Goal: Task Accomplishment & Management: Manage account settings

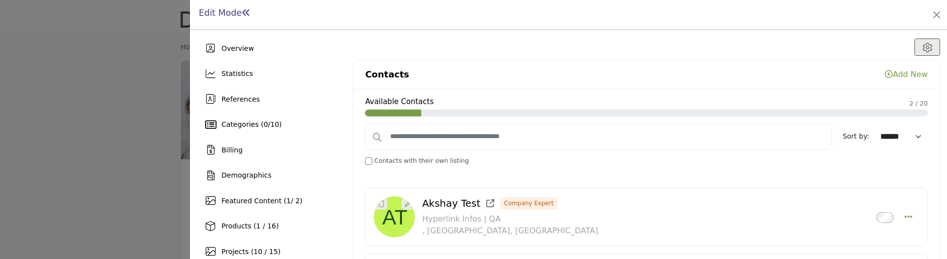
click at [133, 59] on div at bounding box center [473, 129] width 947 height 259
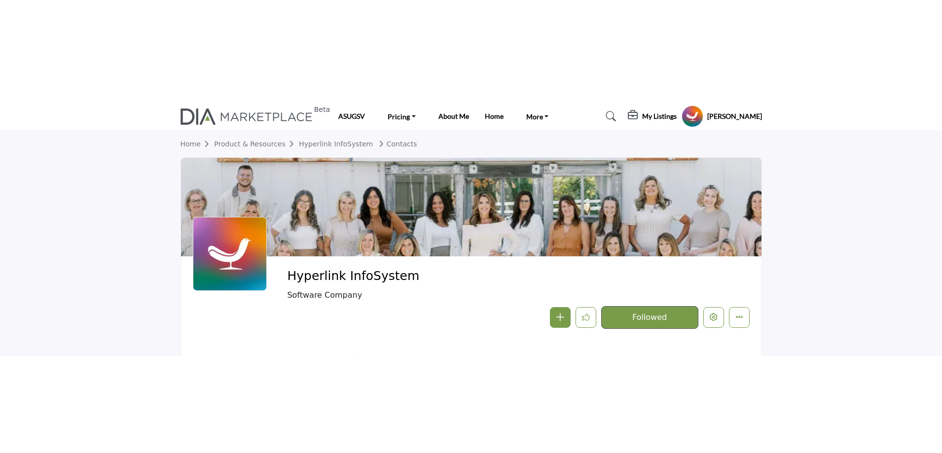
scroll to position [46, 0]
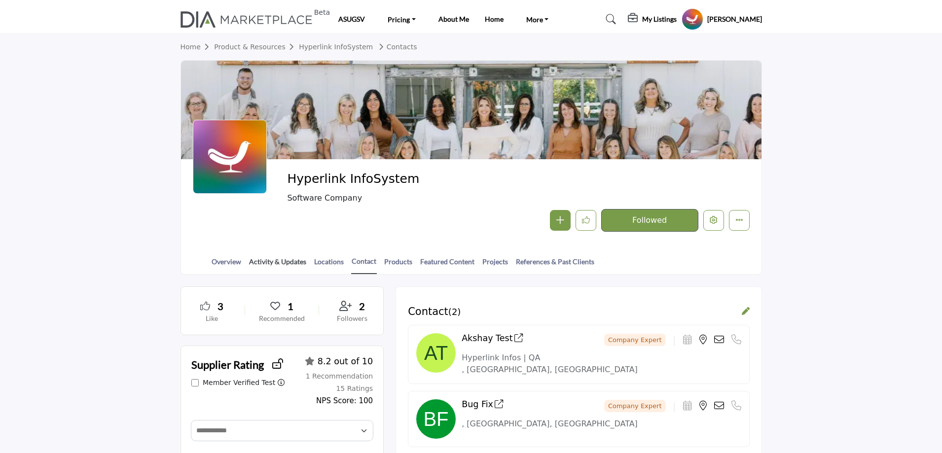
click at [277, 258] on link "Activity & Updates" at bounding box center [278, 264] width 58 height 17
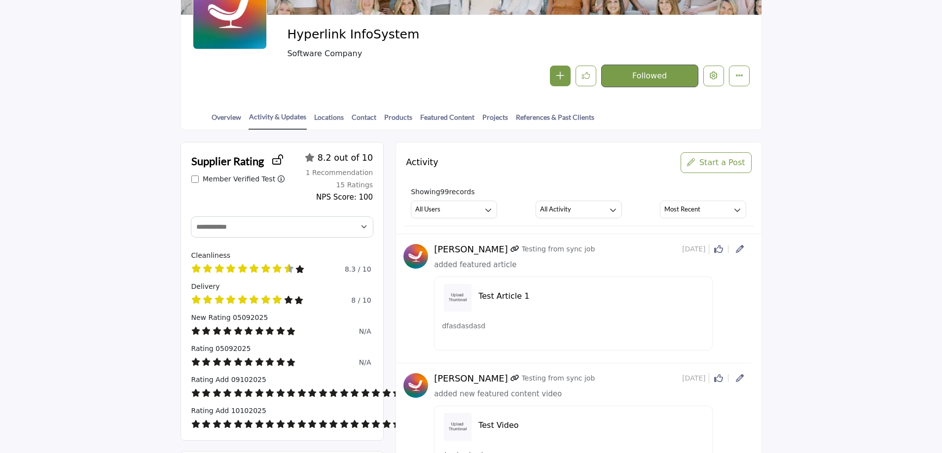
scroll to position [247, 0]
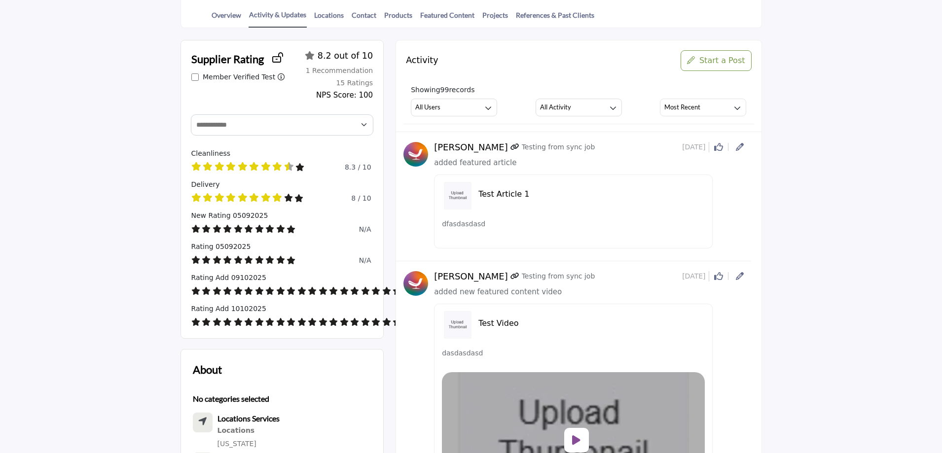
click at [749, 146] on div "[PERSON_NAME]" at bounding box center [573, 198] width 355 height 127
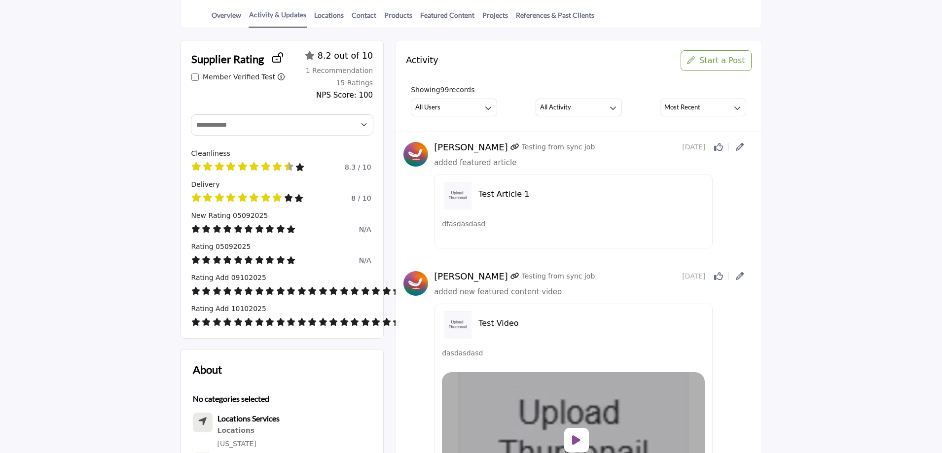
click at [414, 153] on img at bounding box center [415, 154] width 25 height 25
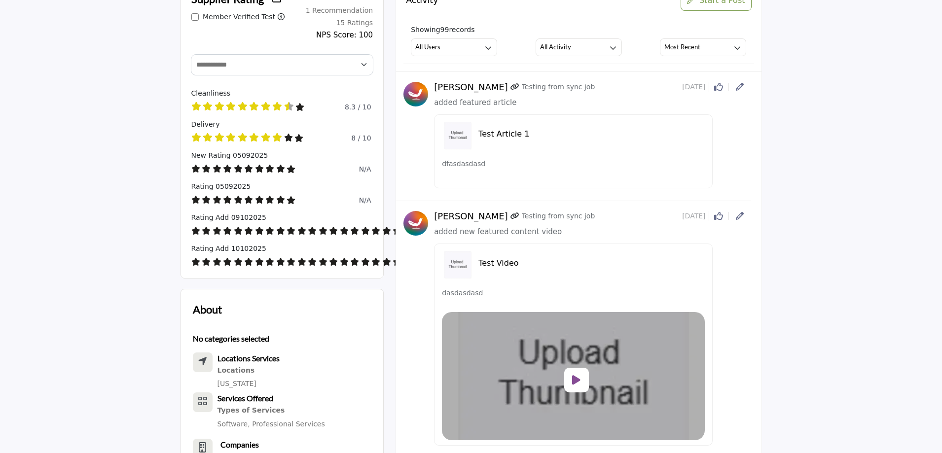
scroll to position [151, 0]
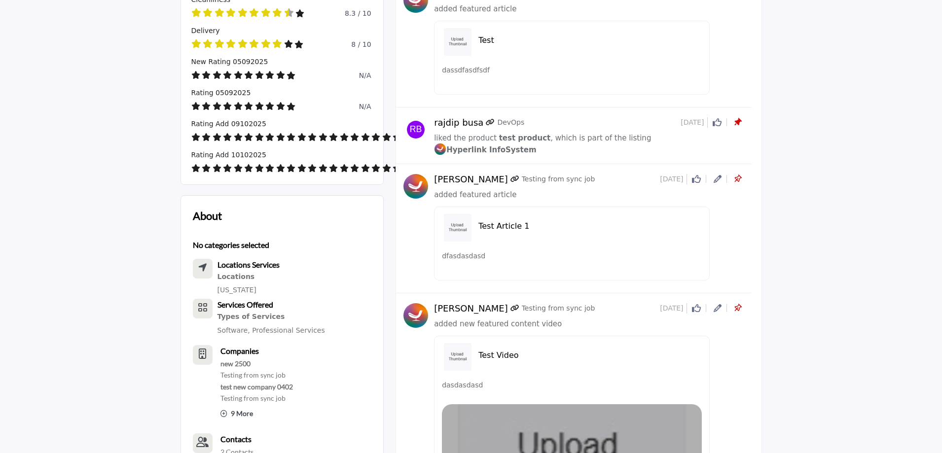
scroll to position [252, 0]
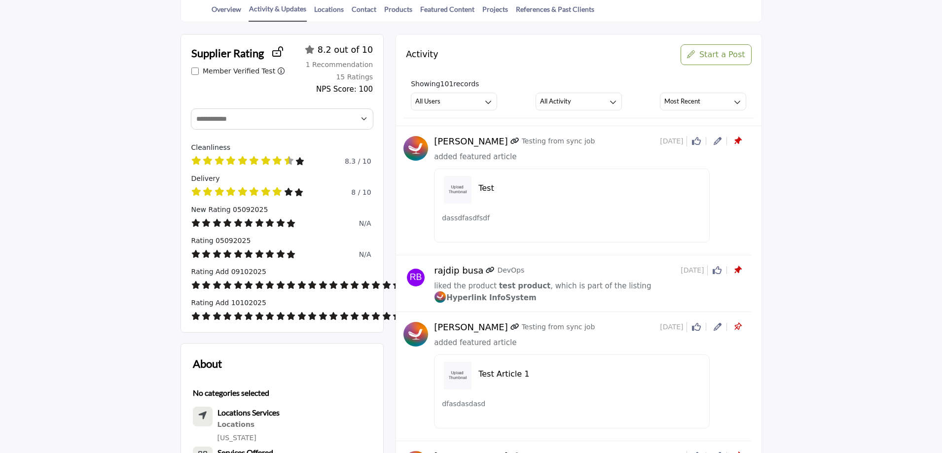
click at [738, 142] on icon at bounding box center [737, 141] width 10 height 10
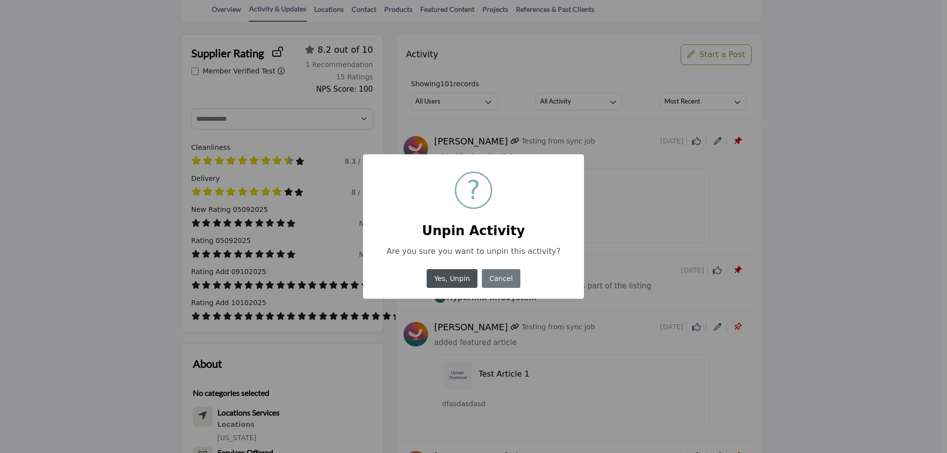
click at [447, 279] on button "Yes, Unpin" at bounding box center [452, 278] width 51 height 19
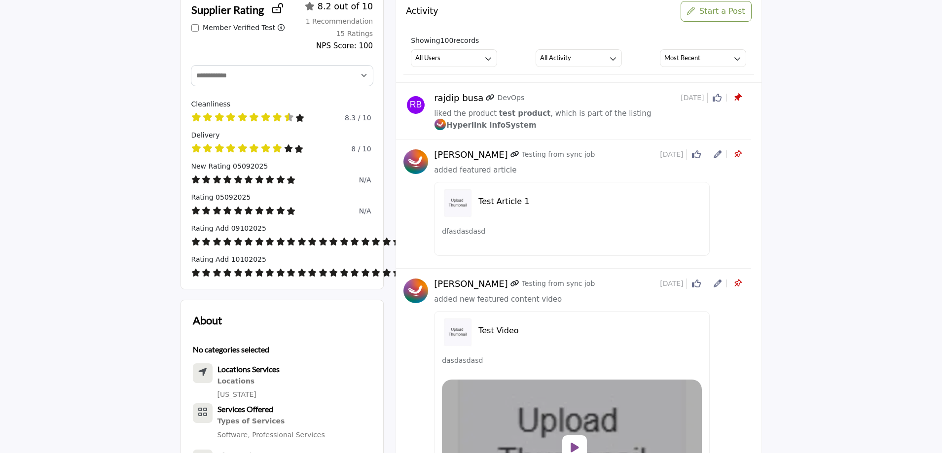
scroll to position [641, 0]
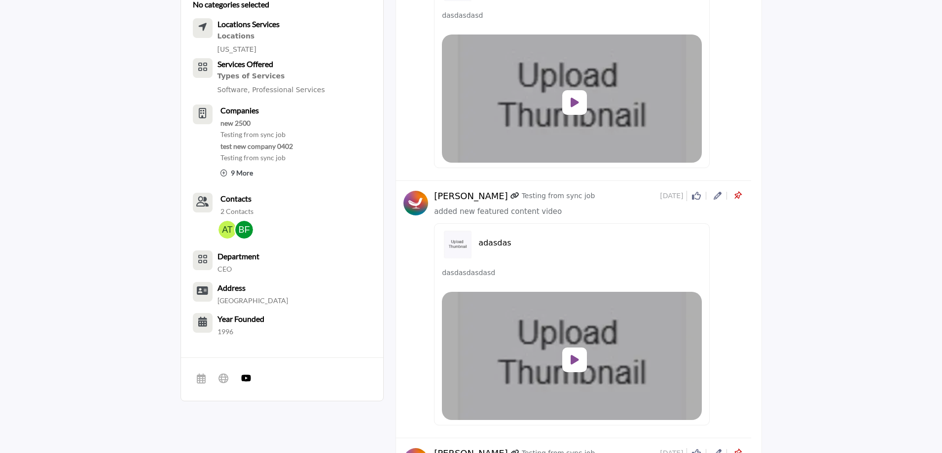
click at [737, 191] on icon at bounding box center [737, 196] width 10 height 10
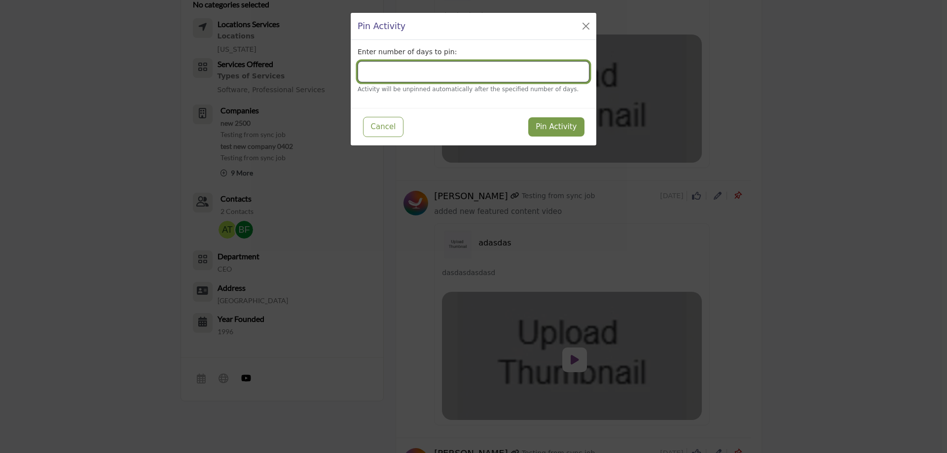
type input "*"
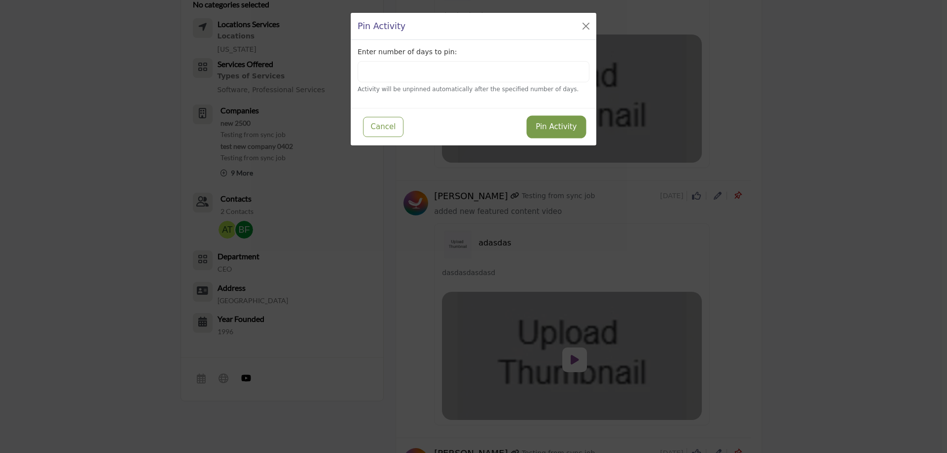
click at [566, 129] on button "Pin Activity" at bounding box center [556, 126] width 56 height 19
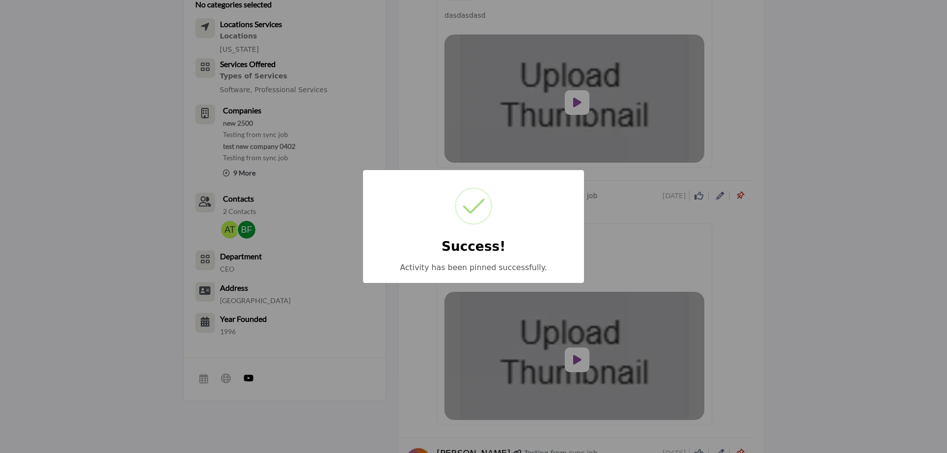
click at [816, 276] on div "× Success! Activity has been pinned successfully. OK No Cancel" at bounding box center [473, 226] width 947 height 453
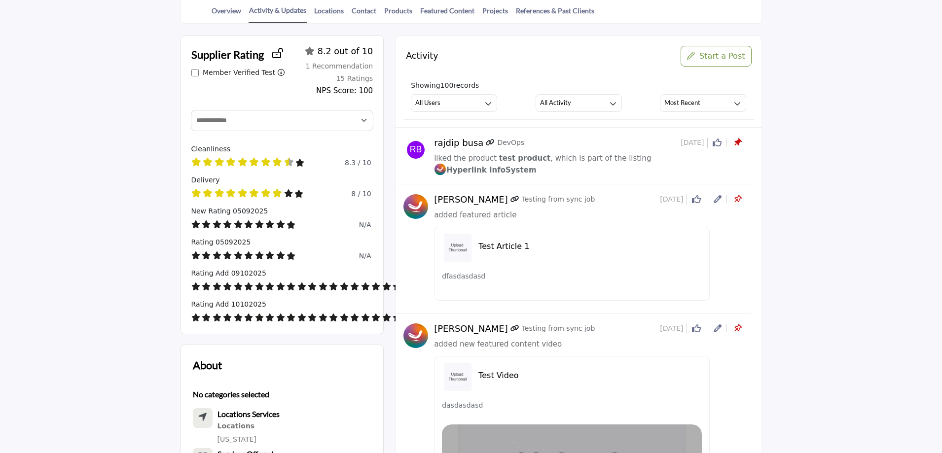
scroll to position [247, 0]
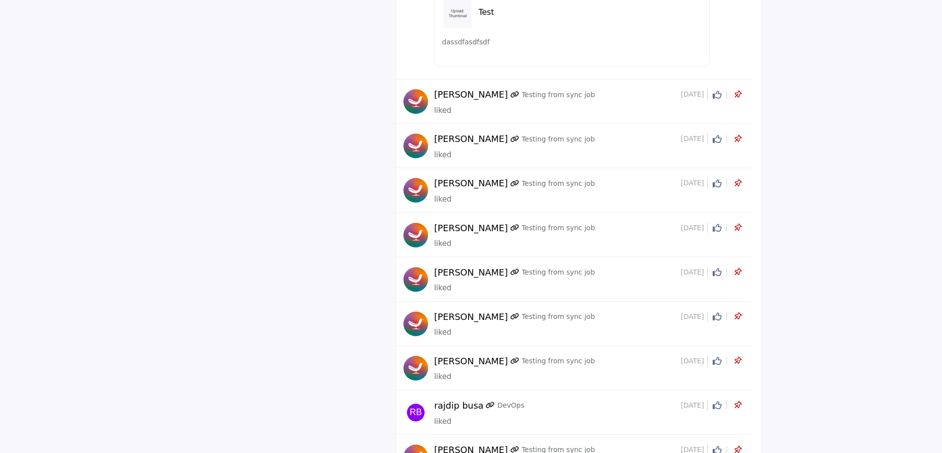
scroll to position [2025, 0]
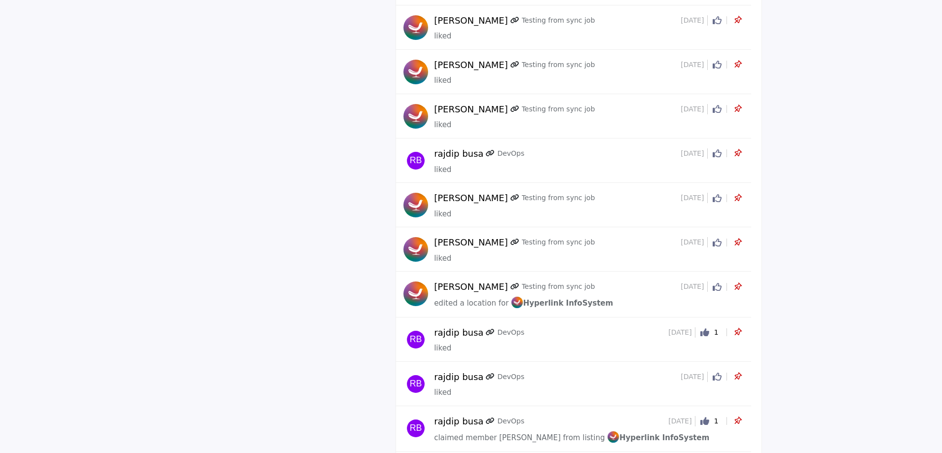
click at [738, 238] on icon at bounding box center [737, 243] width 10 height 10
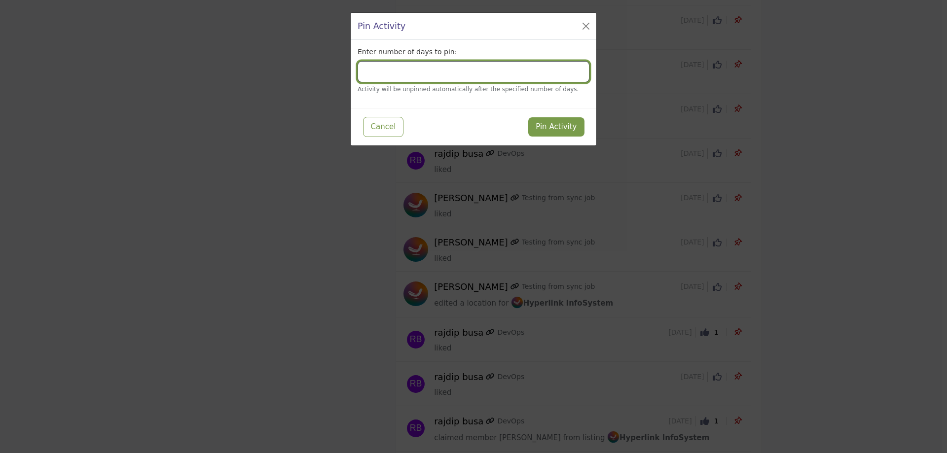
type input "*"
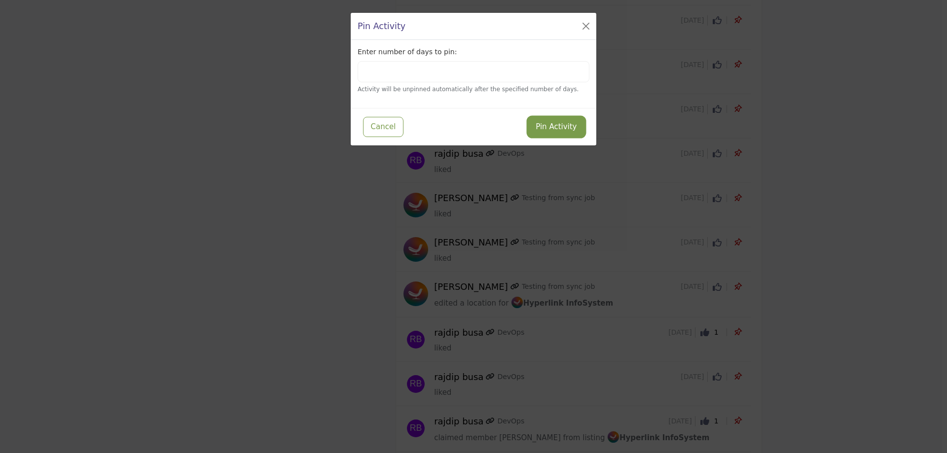
click at [555, 126] on button "Pin Activity" at bounding box center [556, 126] width 56 height 19
